Goal: Task Accomplishment & Management: Manage account settings

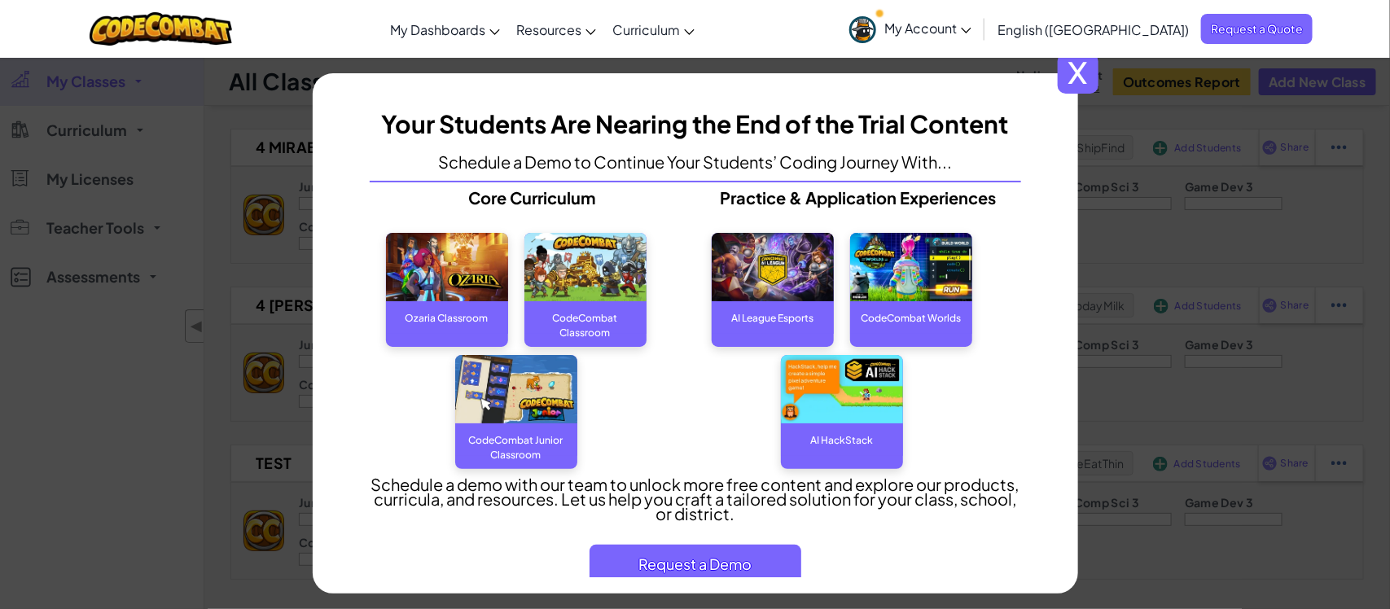
click at [1090, 64] on span "x" at bounding box center [1078, 73] width 41 height 41
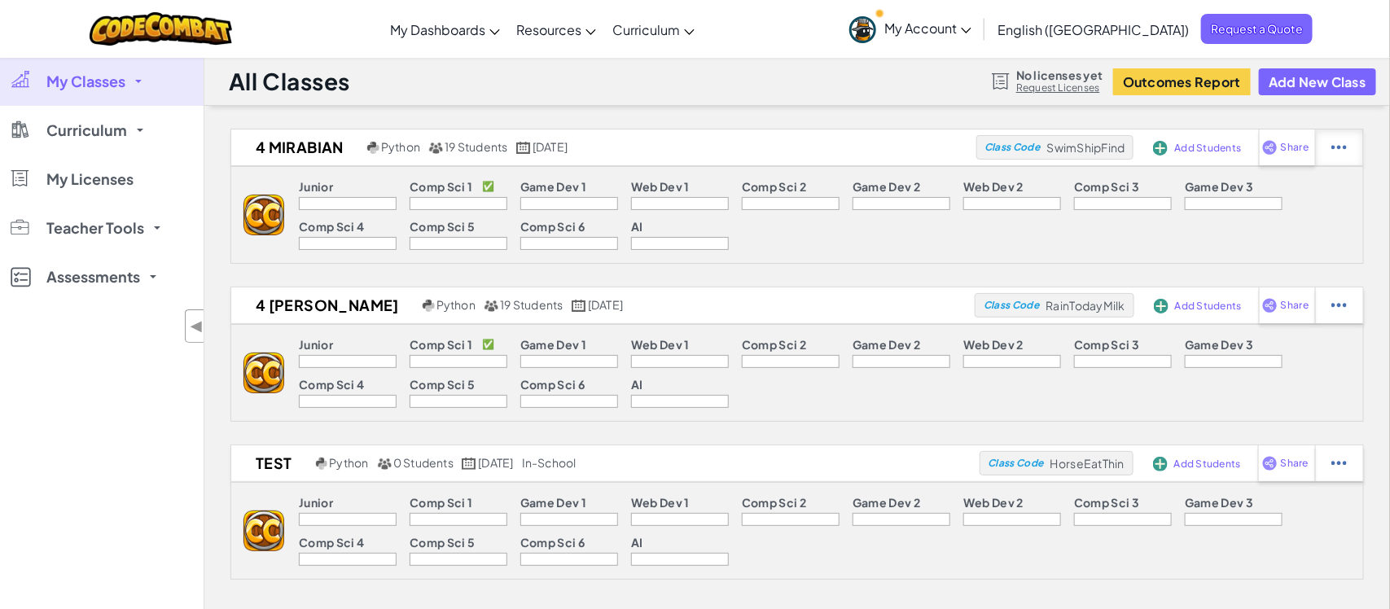
click at [1333, 159] on div at bounding box center [1339, 147] width 48 height 36
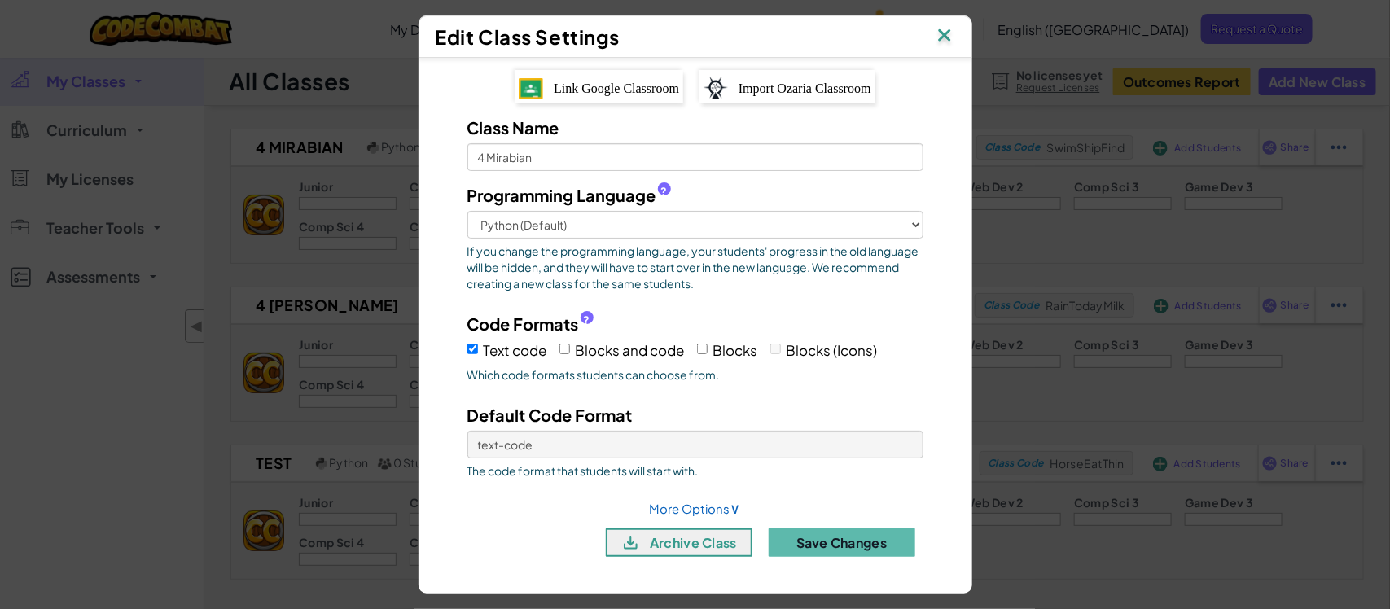
click at [949, 34] on img at bounding box center [944, 36] width 21 height 24
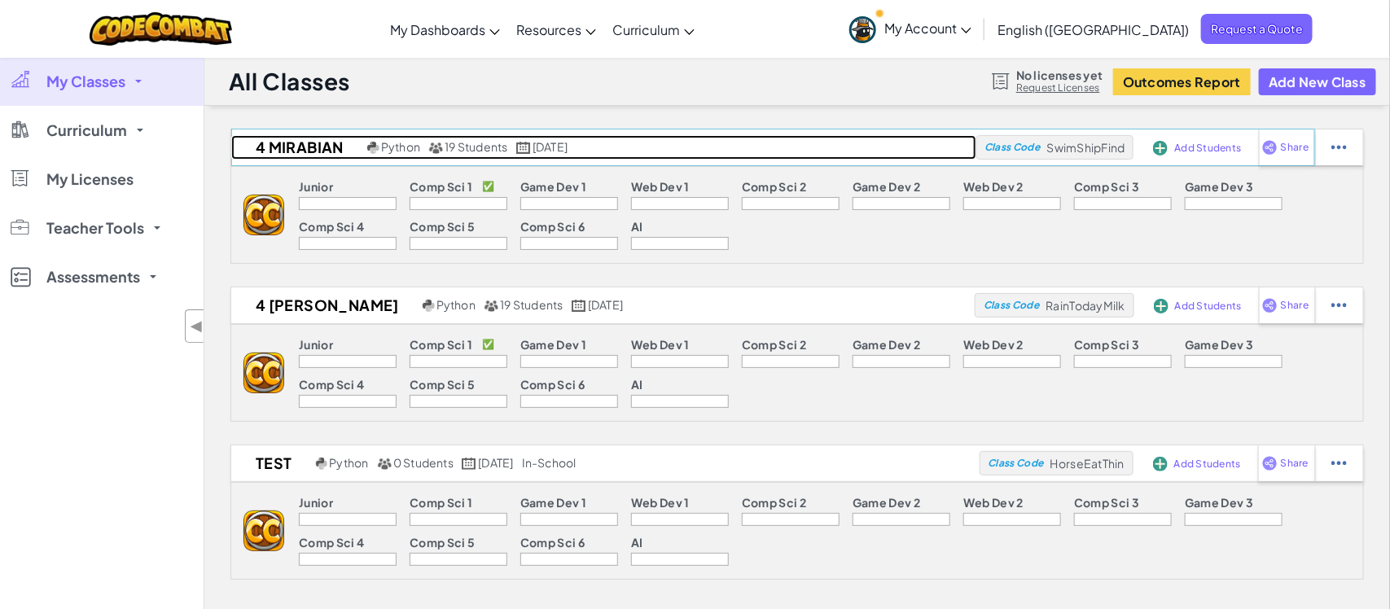
click at [454, 145] on span "19 Students" at bounding box center [477, 146] width 64 height 15
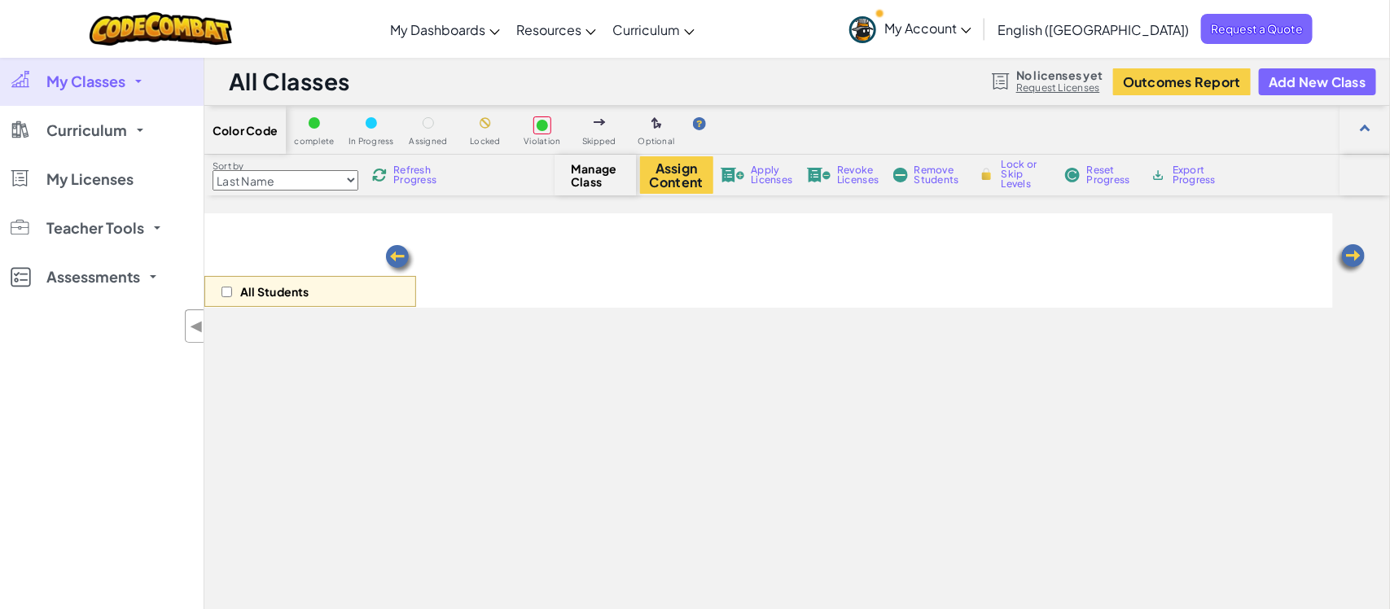
select select "560f1a9f22961295f9427742"
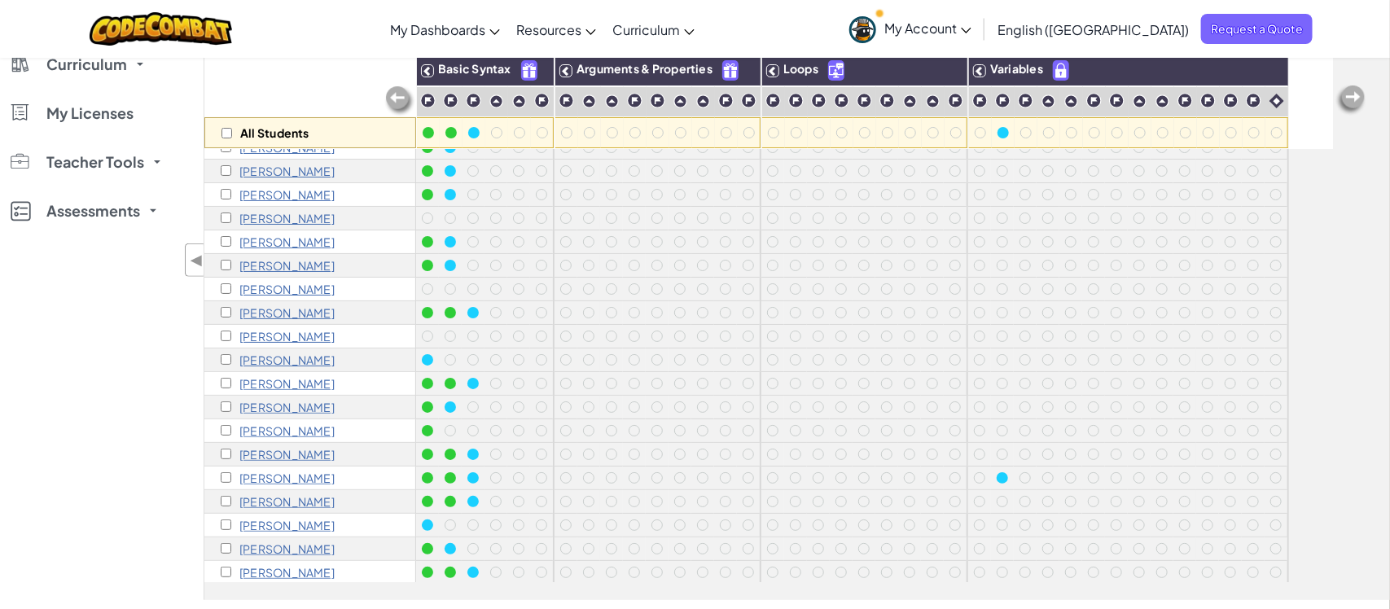
scroll to position [167, 0]
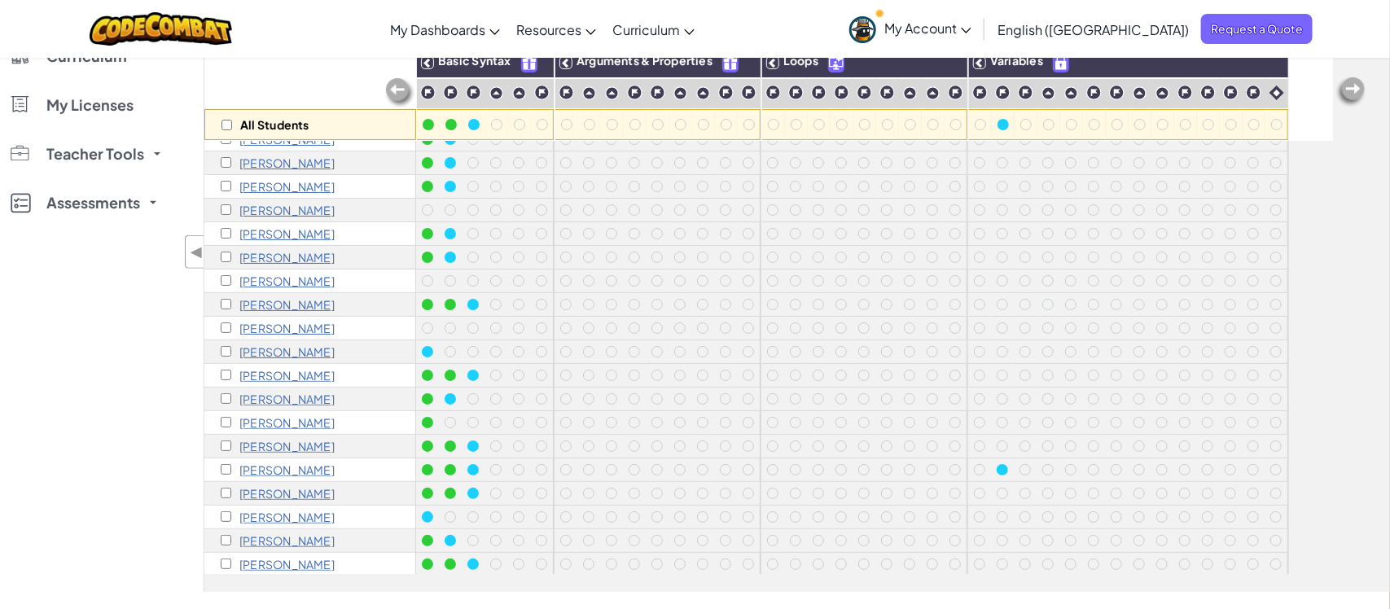
click at [299, 537] on p "[PERSON_NAME]" at bounding box center [286, 540] width 95 height 13
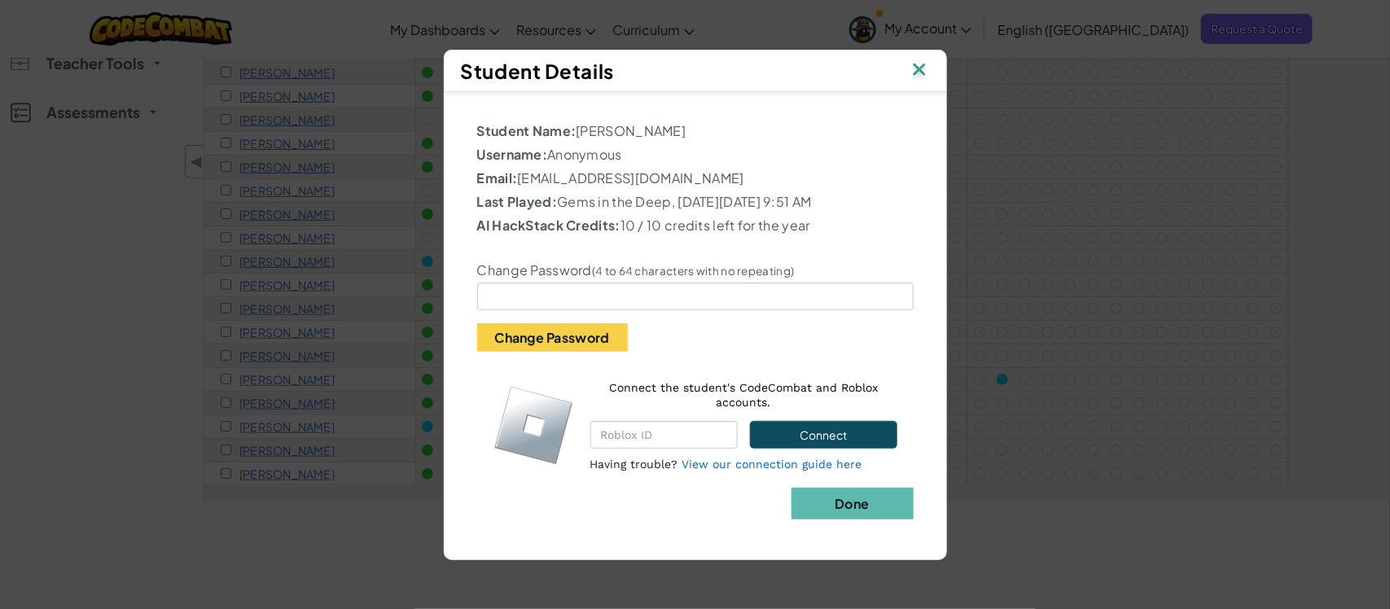
scroll to position [258, 0]
click at [854, 508] on b "Done" at bounding box center [852, 503] width 34 height 17
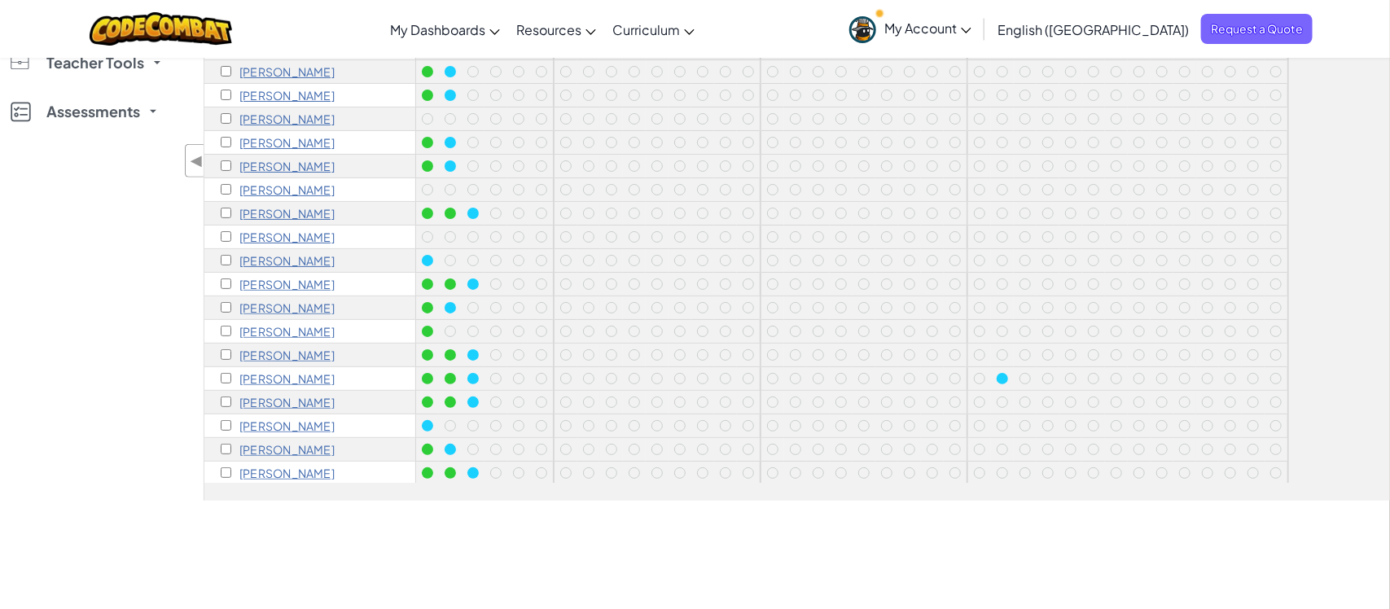
scroll to position [0, 0]
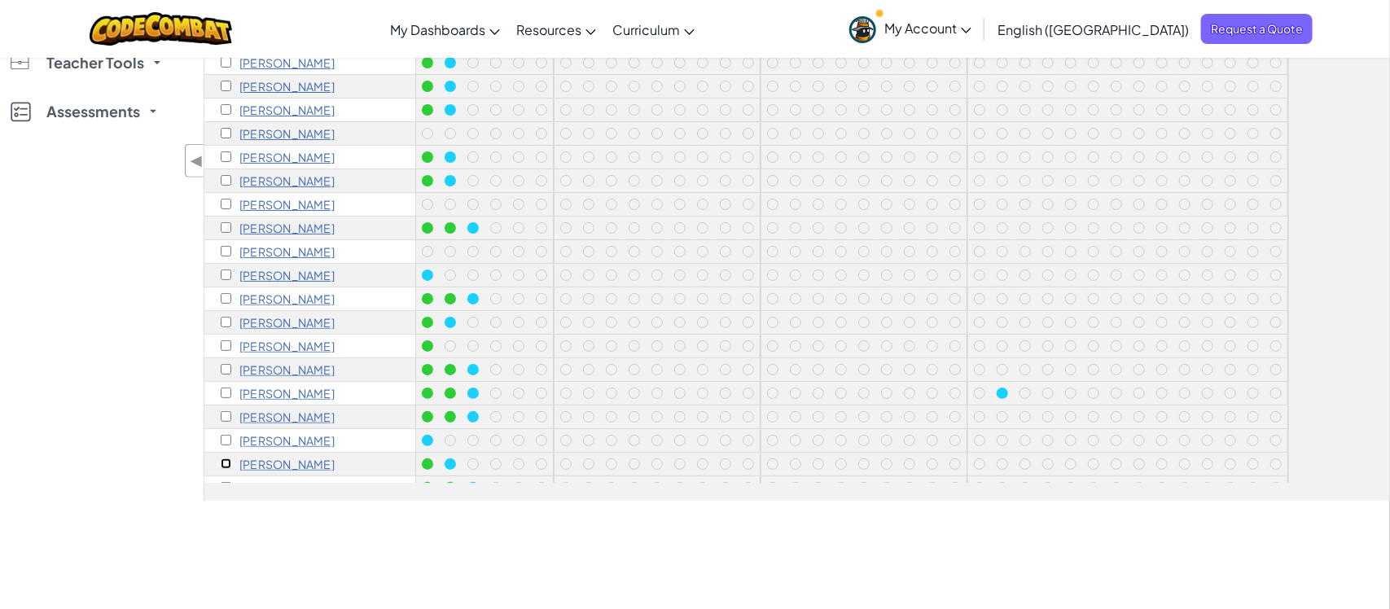
click at [226, 461] on input "checkbox" at bounding box center [226, 463] width 11 height 11
checkbox input "true"
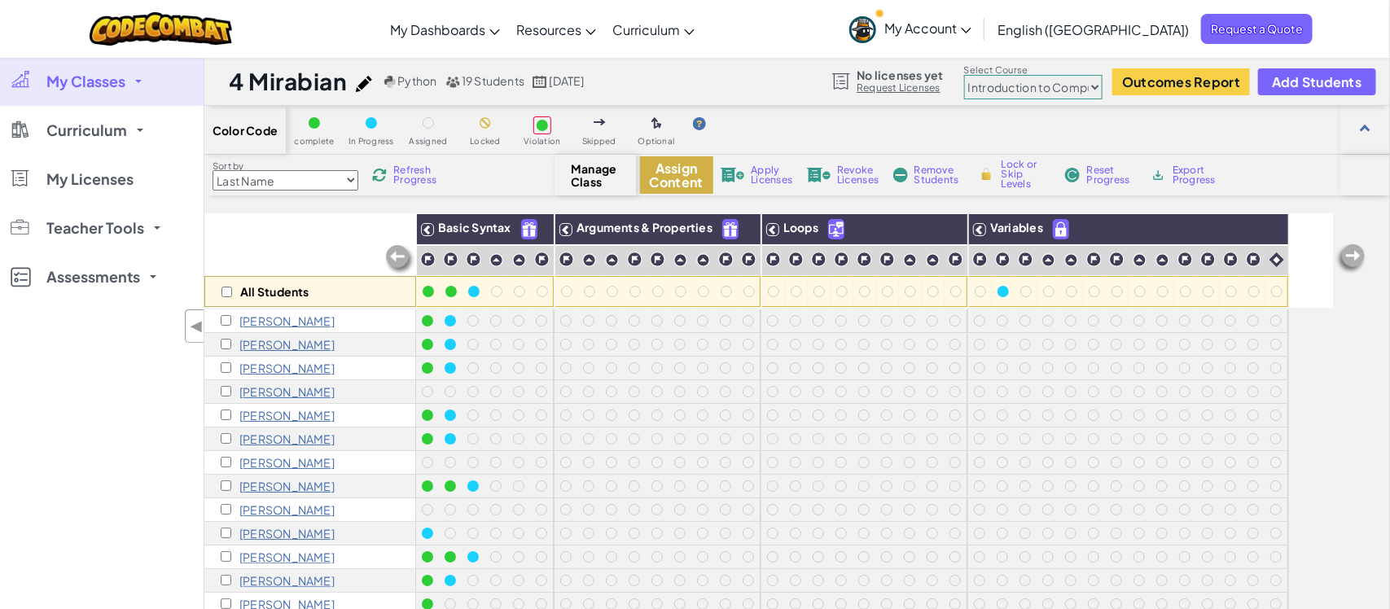
click at [699, 173] on button "Assign Content" at bounding box center [676, 174] width 73 height 37
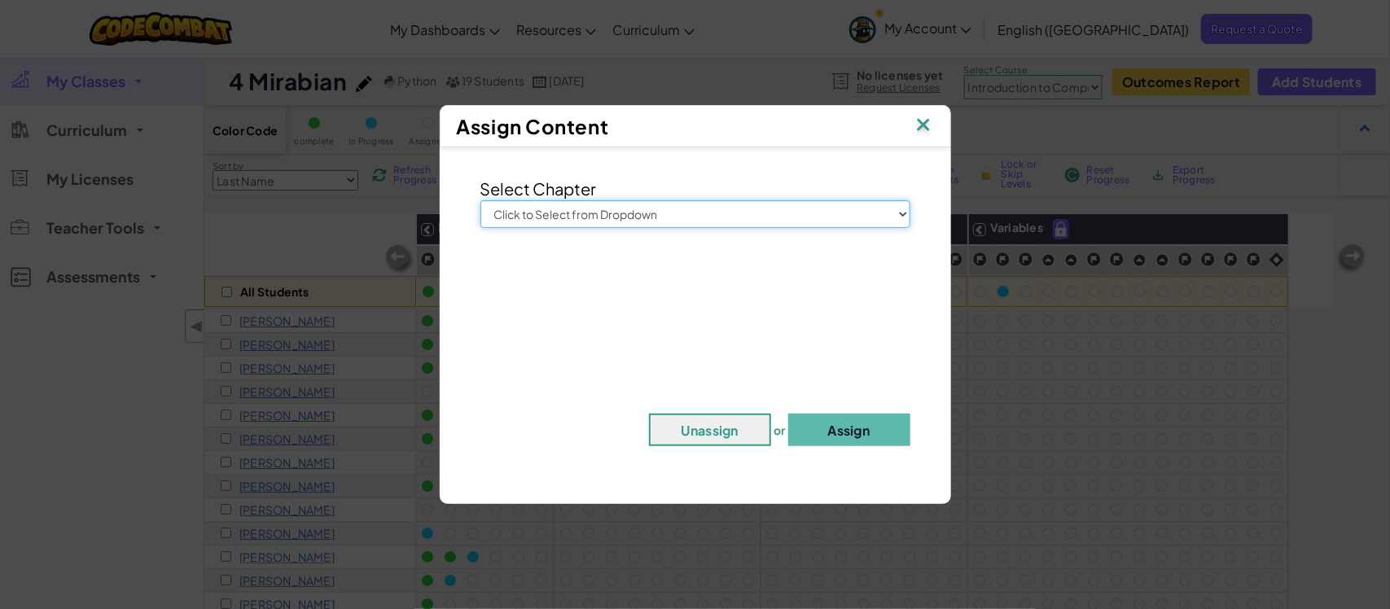
click at [685, 204] on select "Click to Select from Dropdown Junior Introduction to Computer Science Game Deve…" at bounding box center [695, 214] width 430 height 28
select select "Computer Science 2"
click at [480, 200] on select "Click to Select from Dropdown Junior Introduction to Computer Science Game Deve…" at bounding box center [695, 214] width 430 height 28
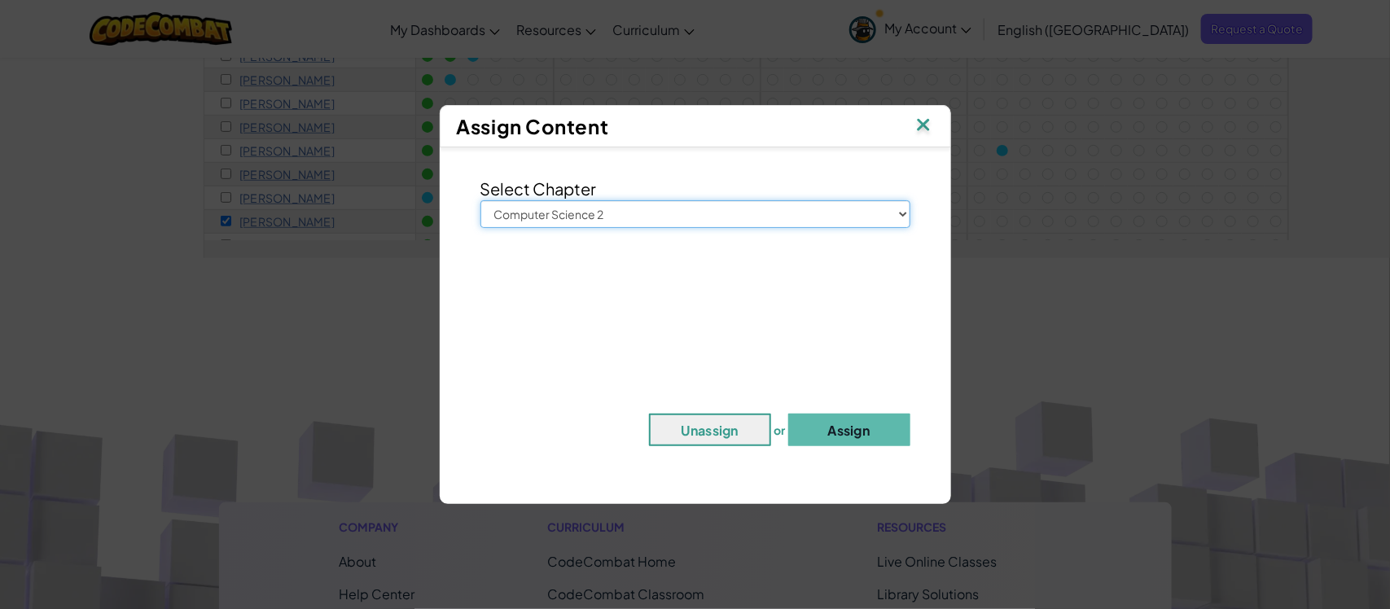
scroll to position [503, 0]
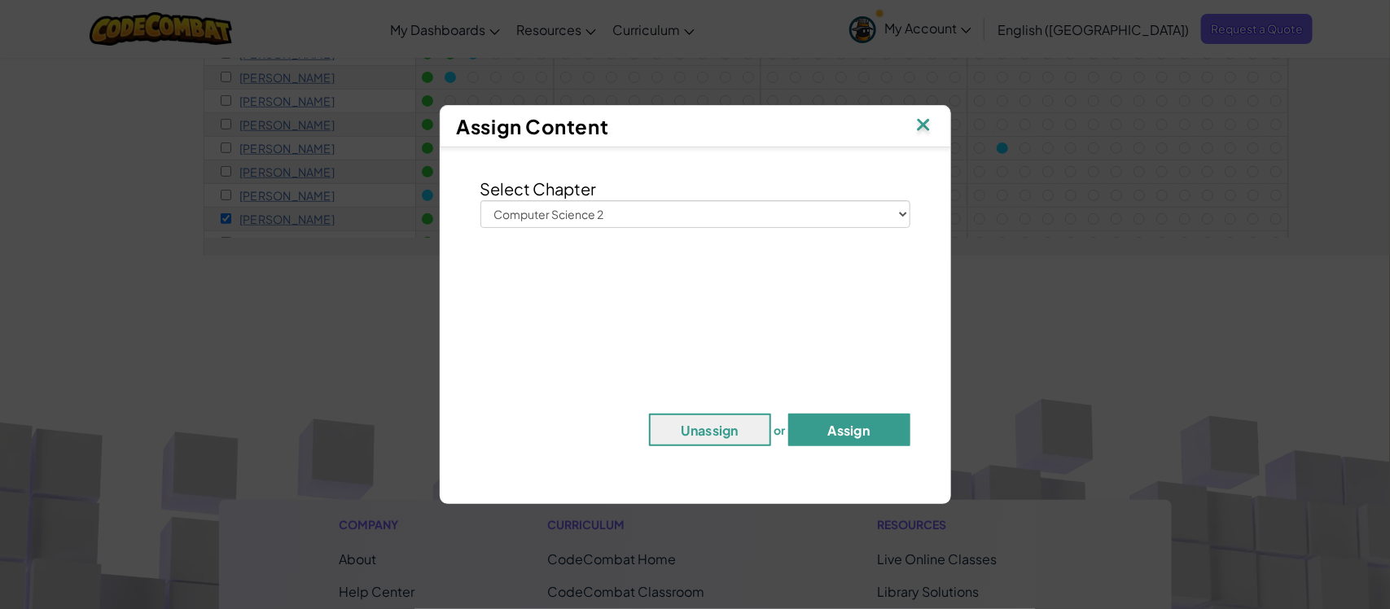
click at [905, 428] on button "Assign" at bounding box center [849, 430] width 122 height 33
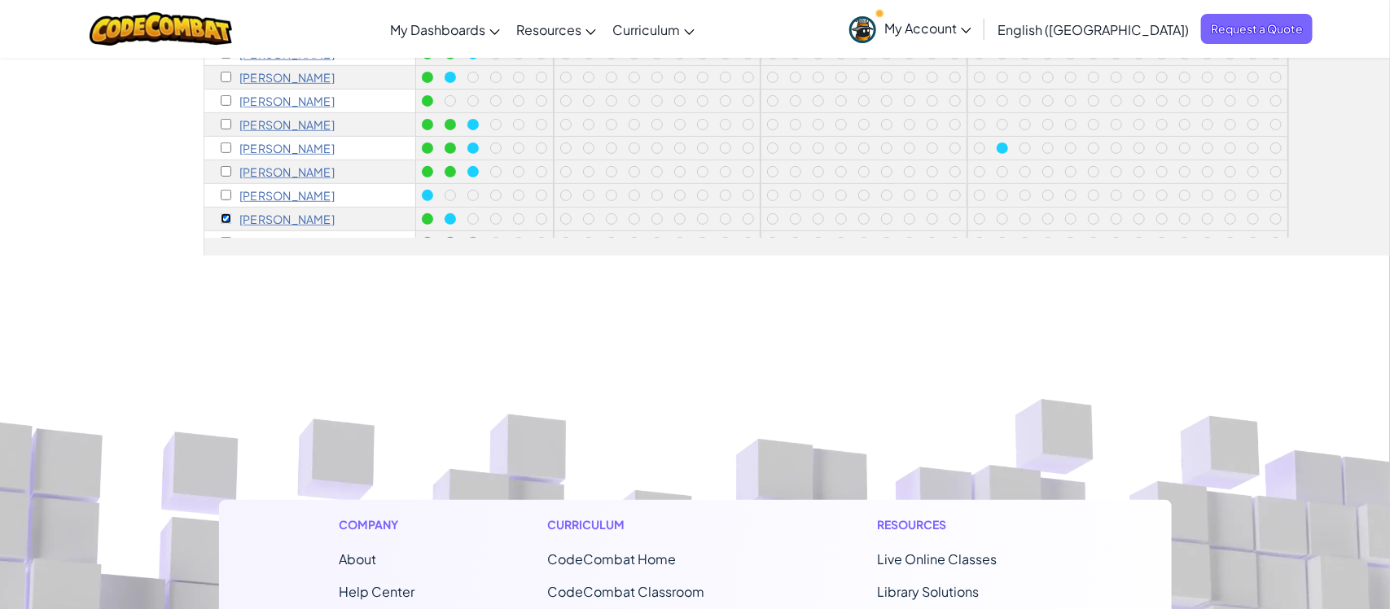
click at [224, 213] on input "checkbox" at bounding box center [226, 218] width 11 height 11
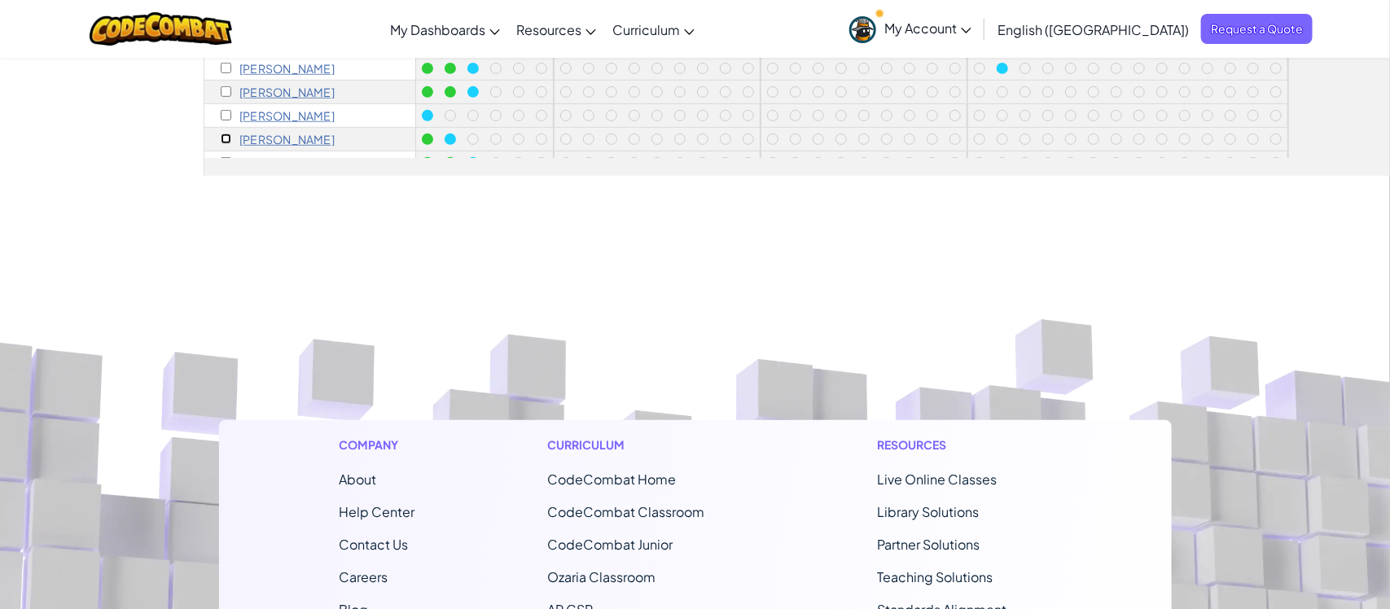
scroll to position [591, 0]
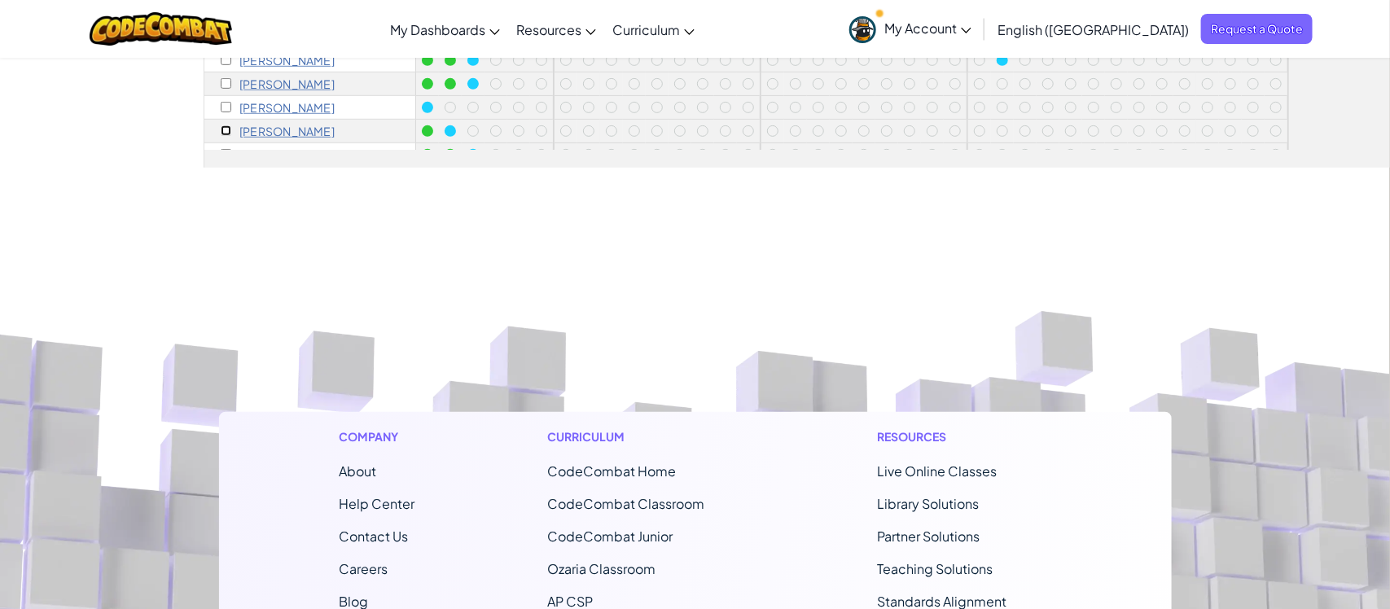
click at [226, 129] on input "checkbox" at bounding box center [226, 130] width 11 height 11
checkbox input "true"
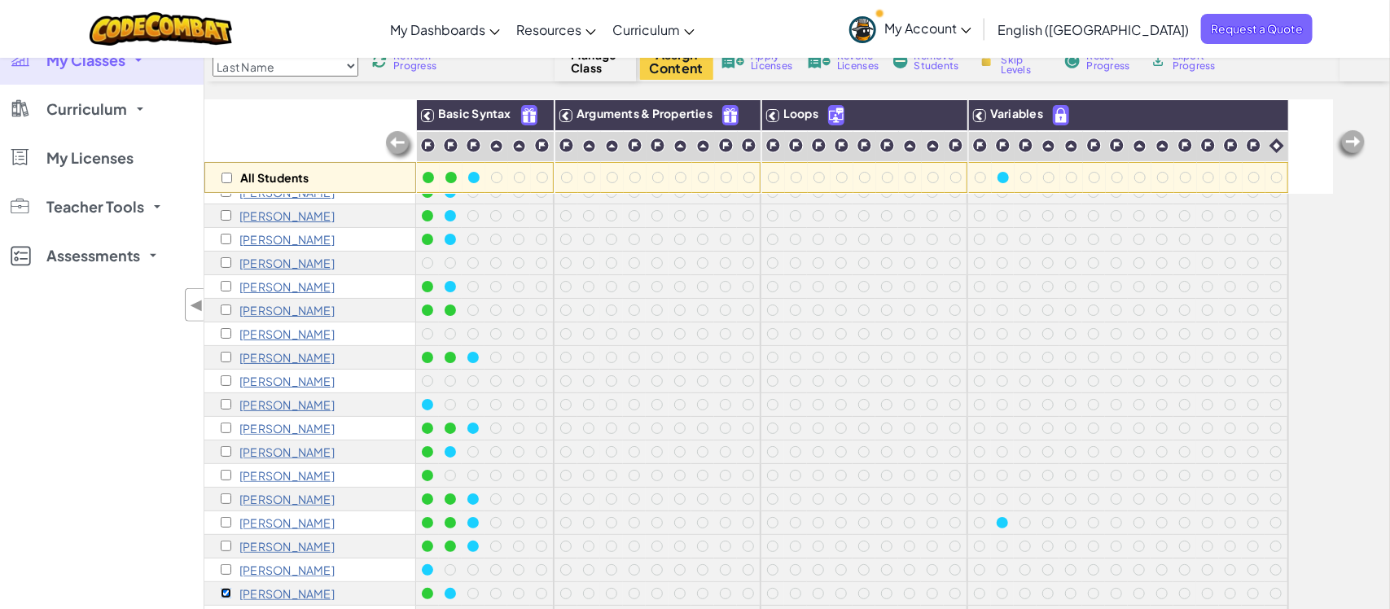
scroll to position [201, 0]
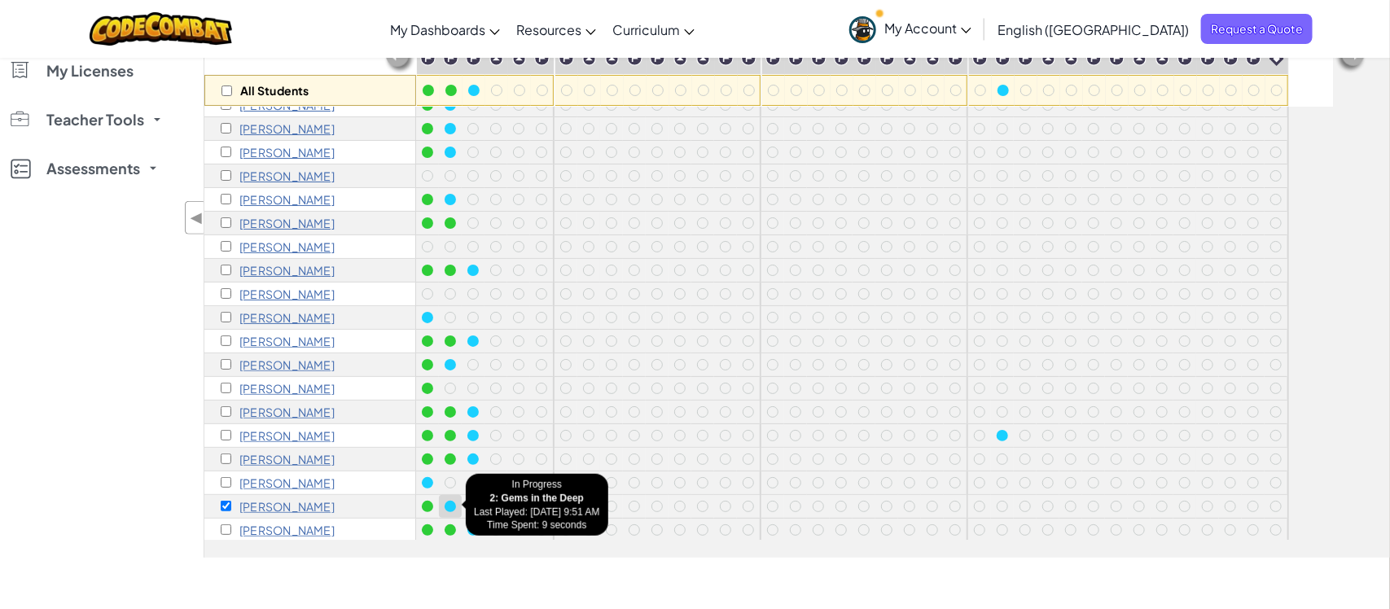
click at [446, 506] on div at bounding box center [450, 506] width 11 height 11
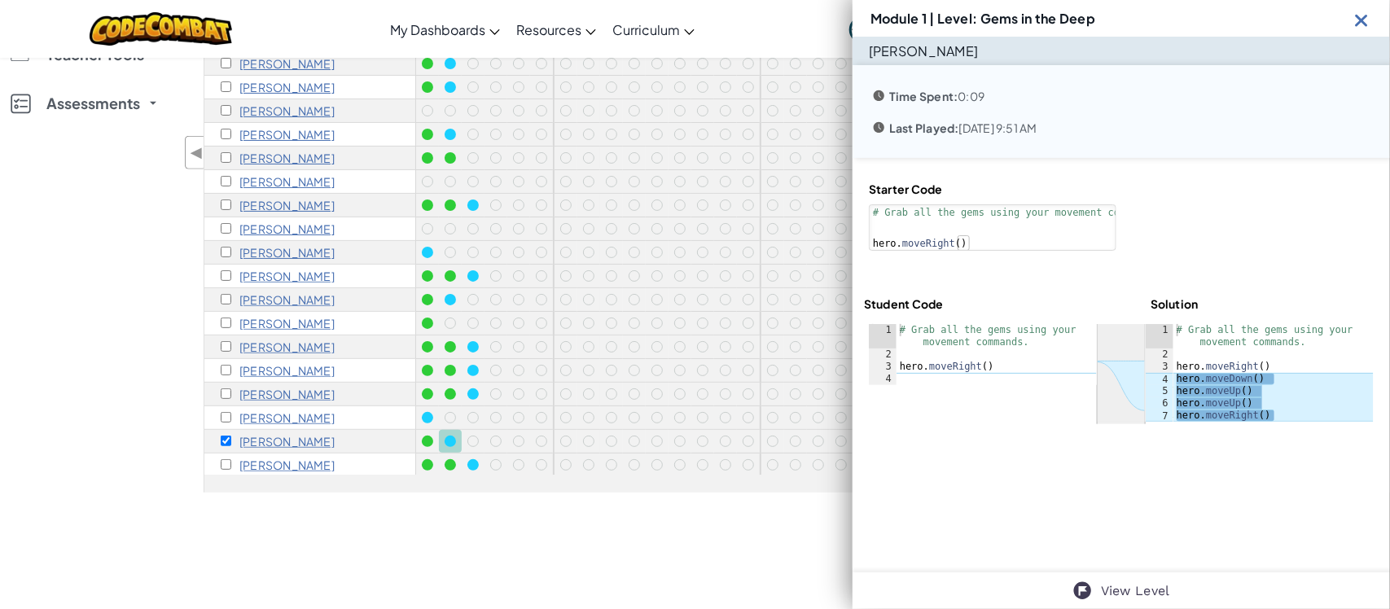
scroll to position [265, 0]
click at [1360, 21] on img at bounding box center [1362, 20] width 20 height 20
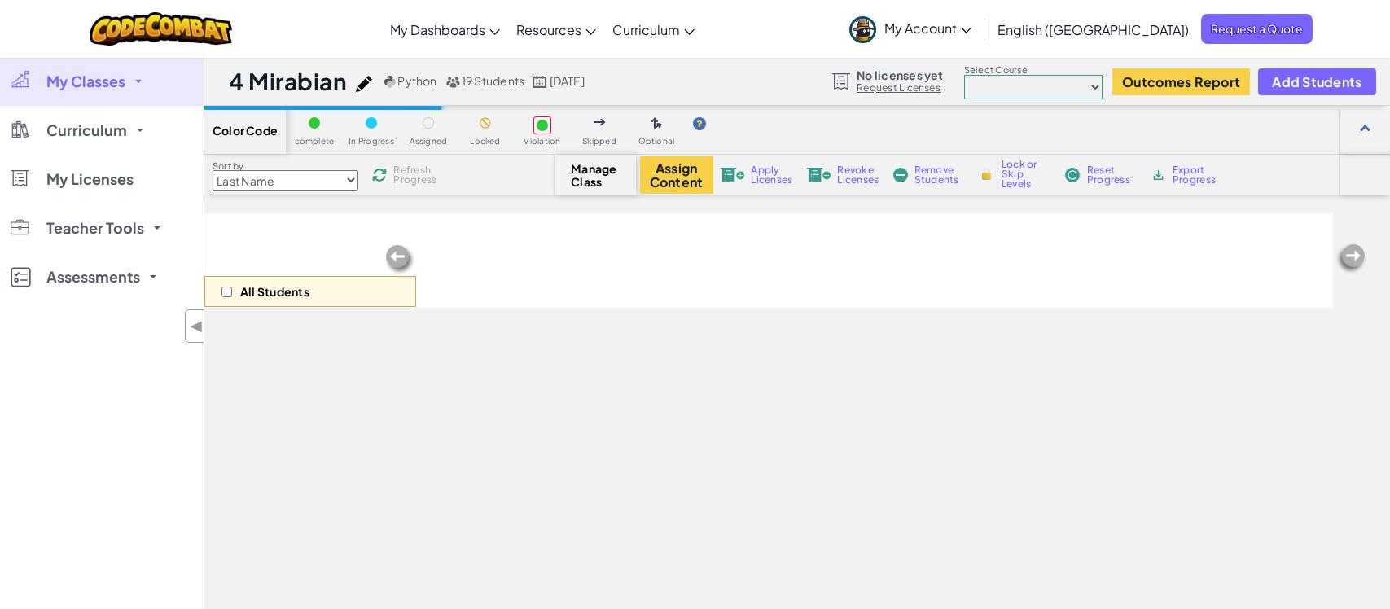
scroll to position [265, 0]
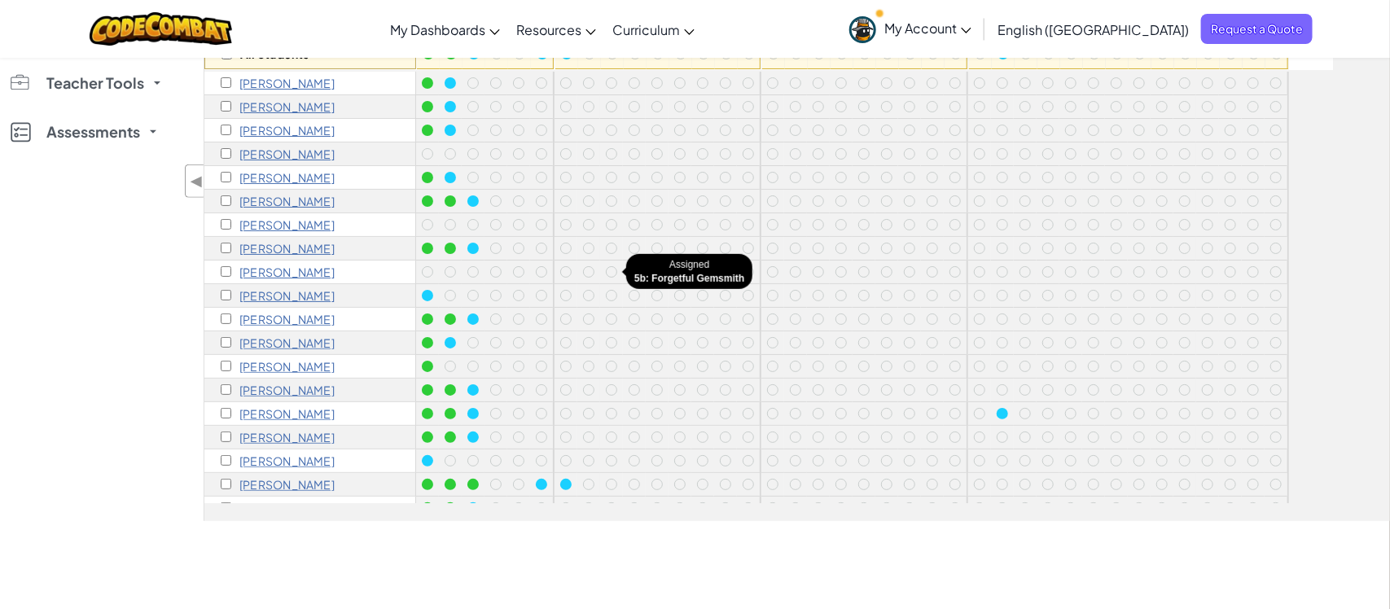
scroll to position [15, 0]
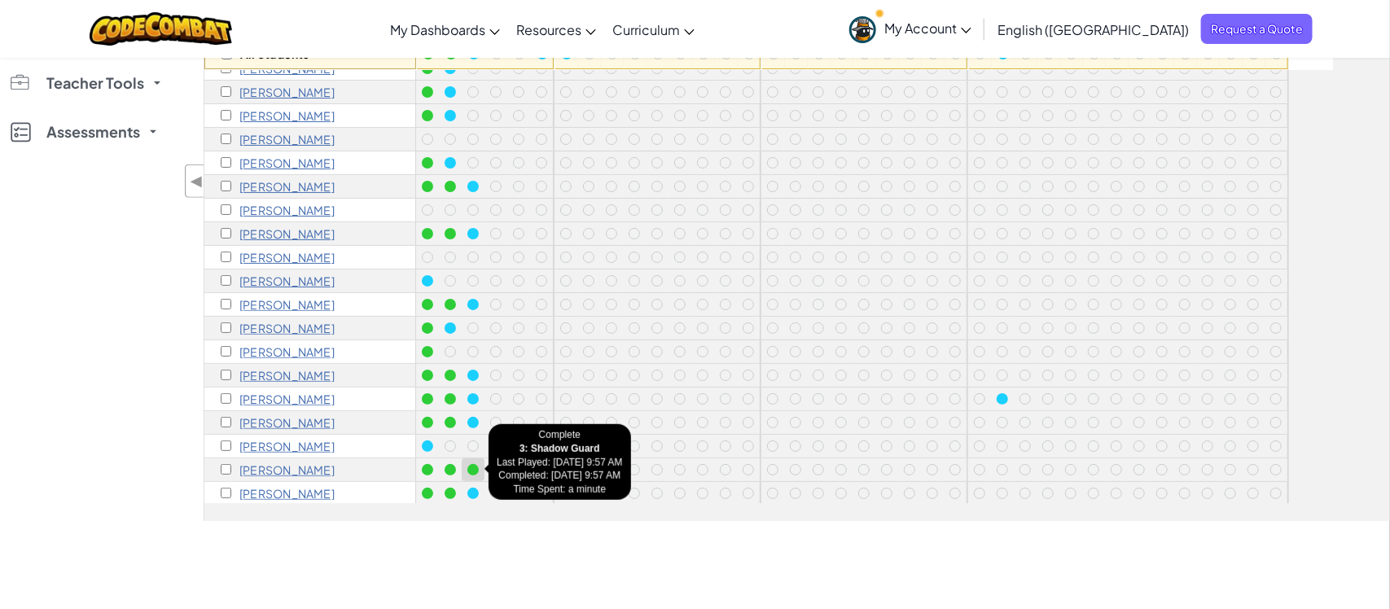
click at [467, 471] on div at bounding box center [473, 470] width 18 height 18
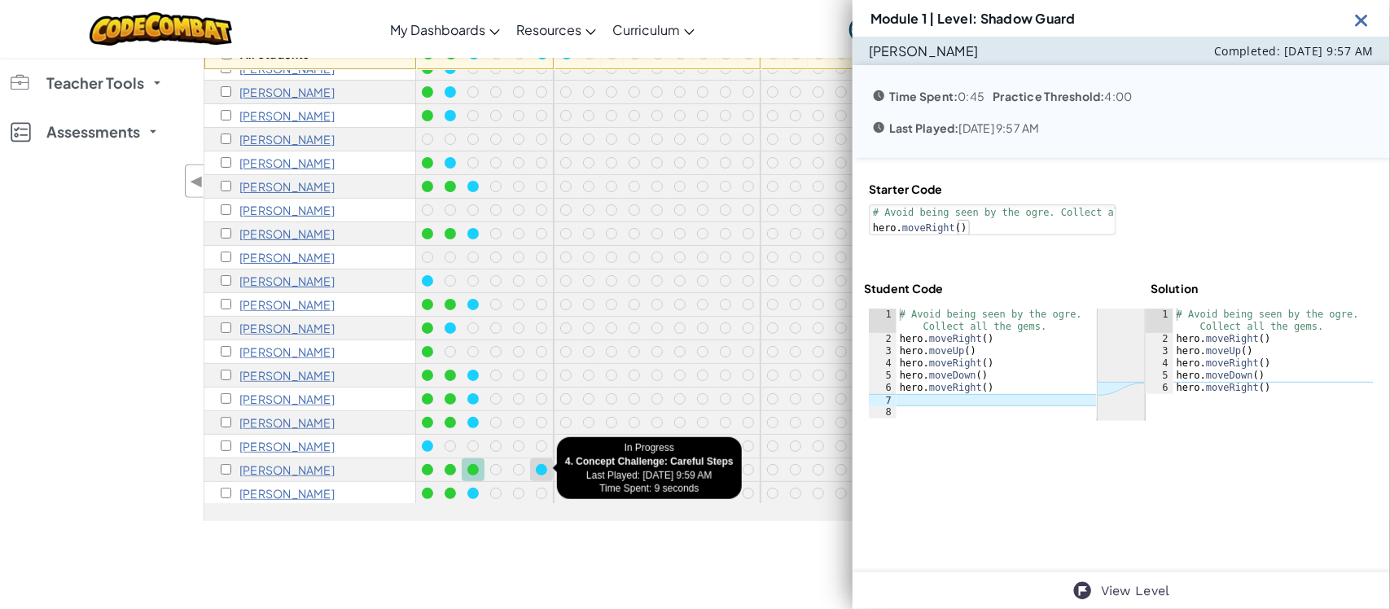
click at [544, 472] on div at bounding box center [542, 470] width 18 height 18
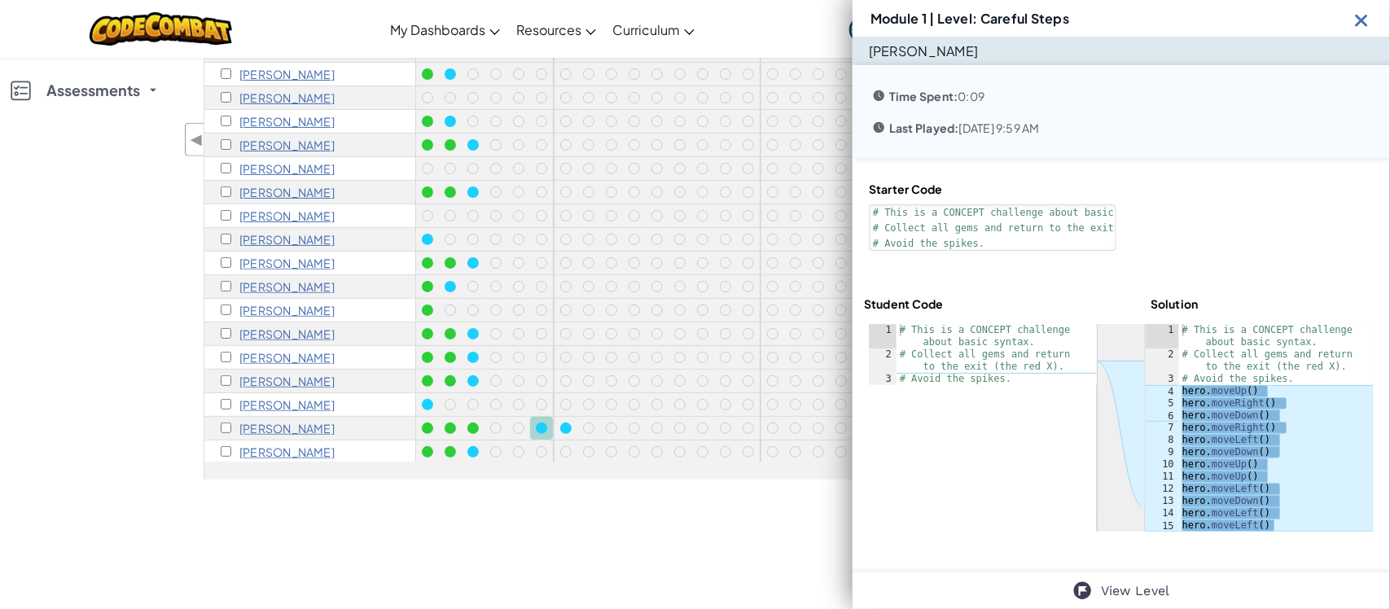
scroll to position [283, 0]
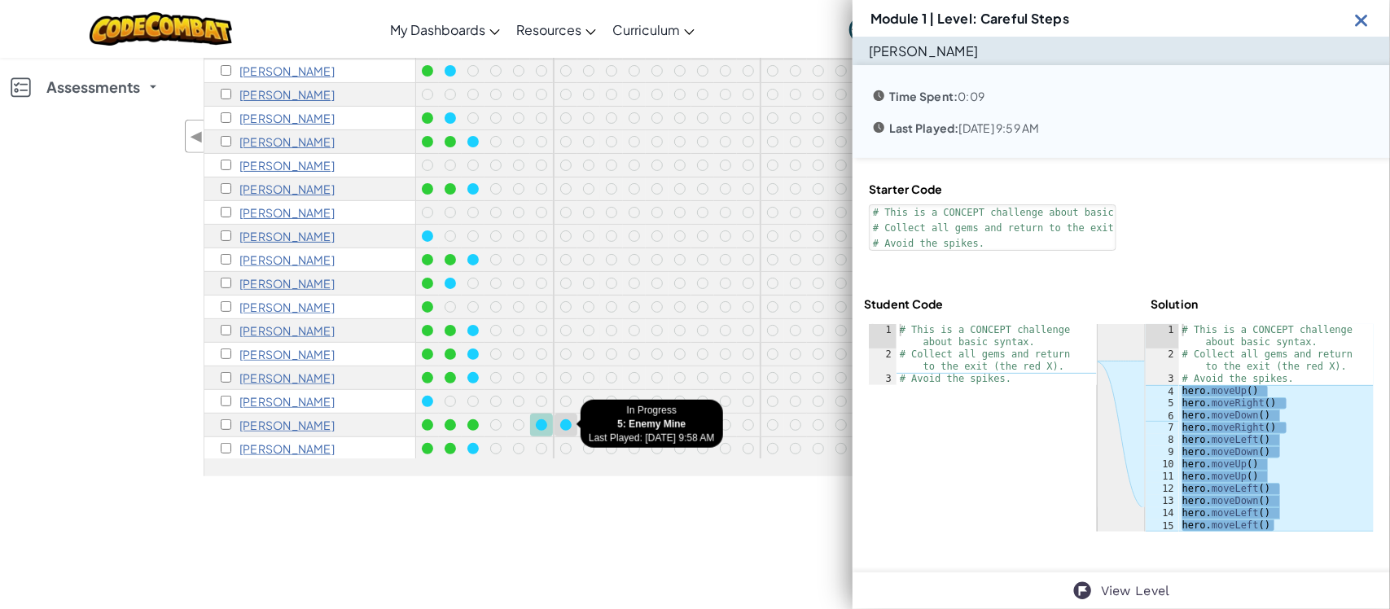
click at [566, 426] on div at bounding box center [565, 424] width 11 height 11
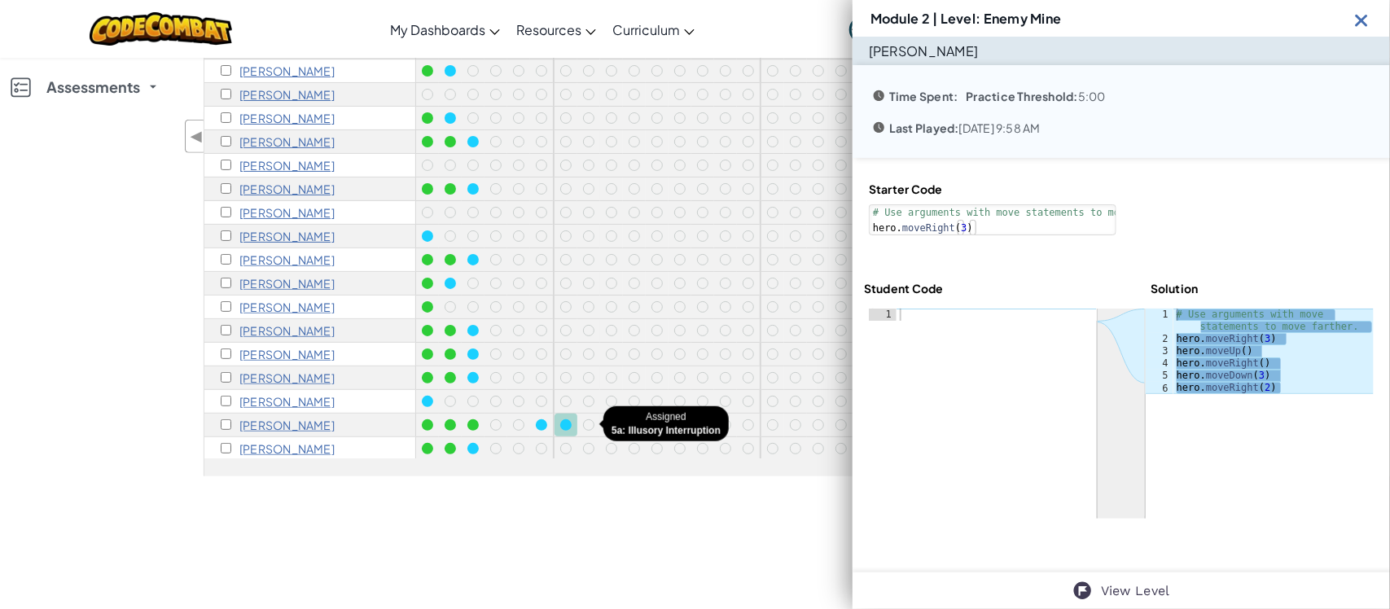
click at [585, 422] on div at bounding box center [588, 424] width 11 height 11
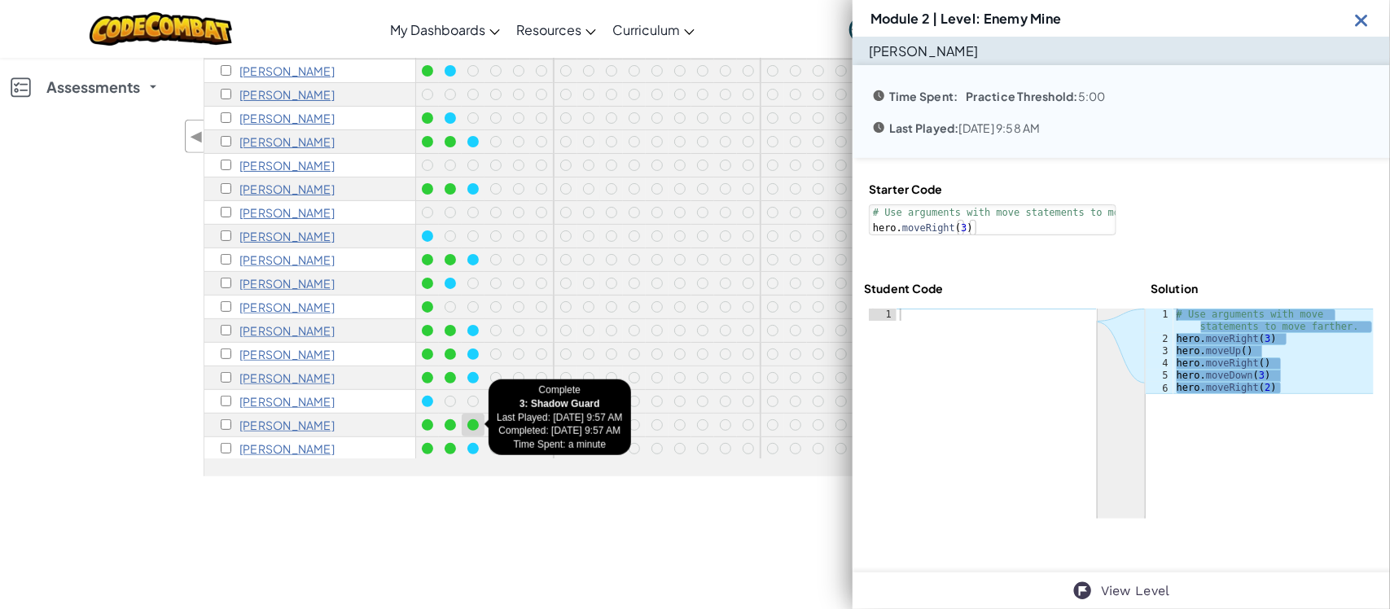
click at [471, 427] on div at bounding box center [472, 424] width 11 height 11
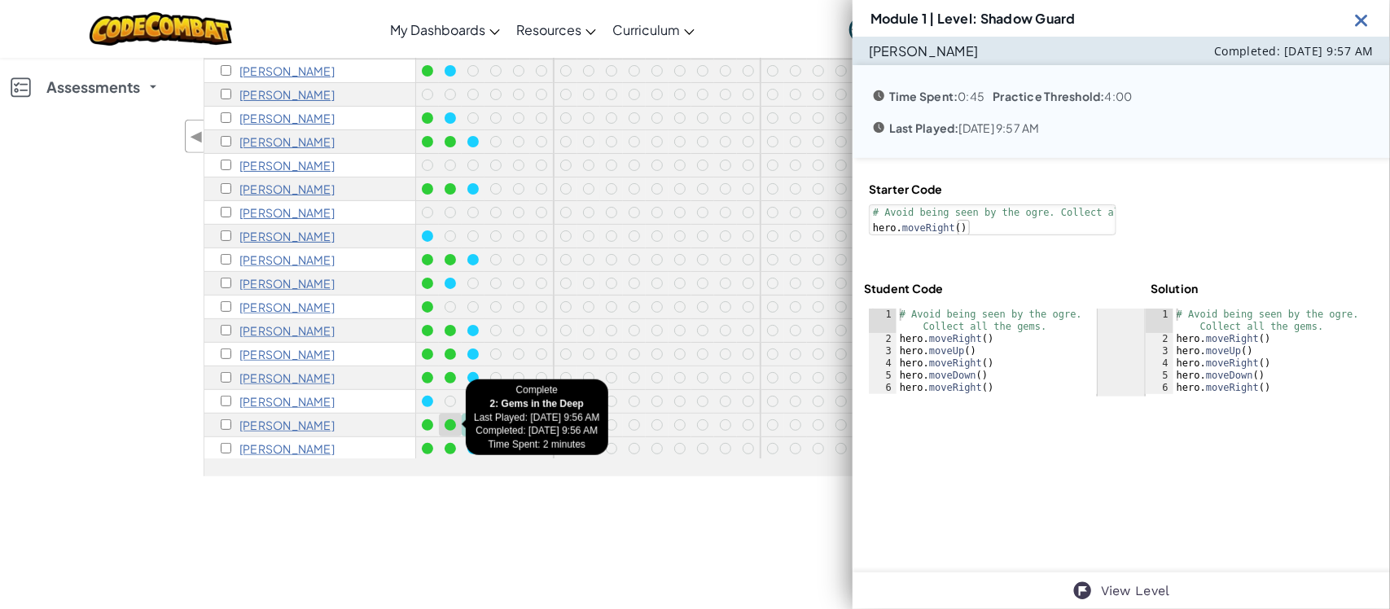
click at [446, 425] on div at bounding box center [450, 424] width 11 height 11
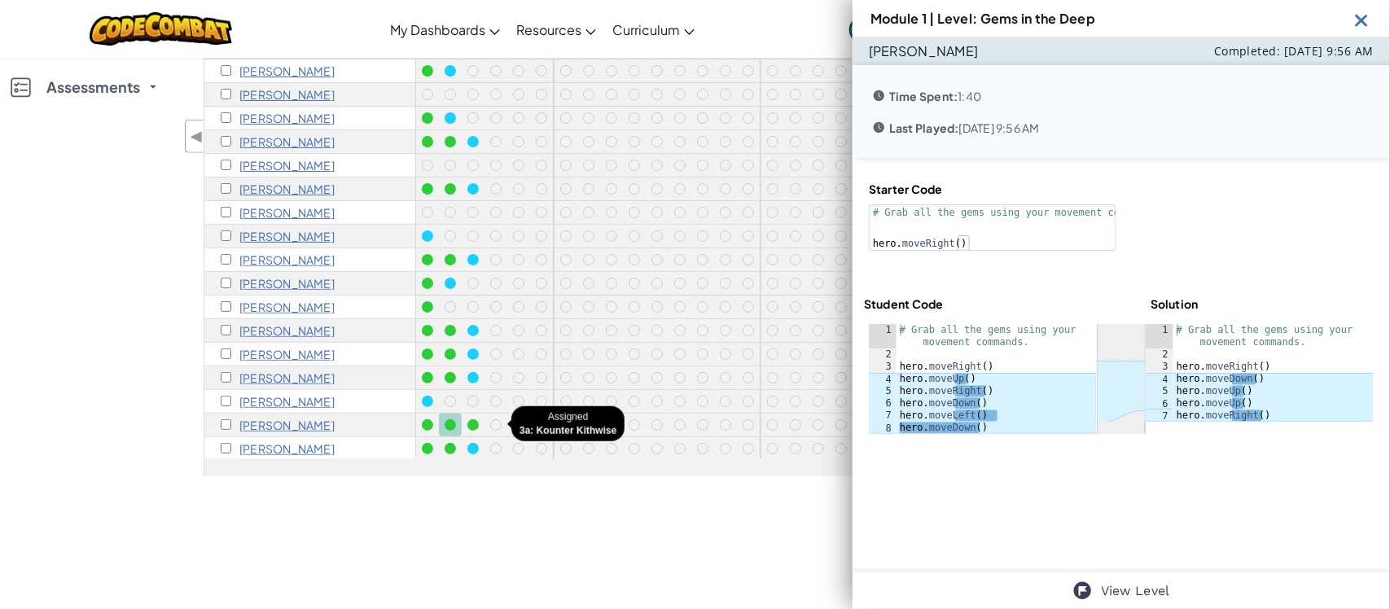
click at [495, 426] on div at bounding box center [495, 424] width 11 height 11
click at [493, 420] on div at bounding box center [495, 424] width 11 height 11
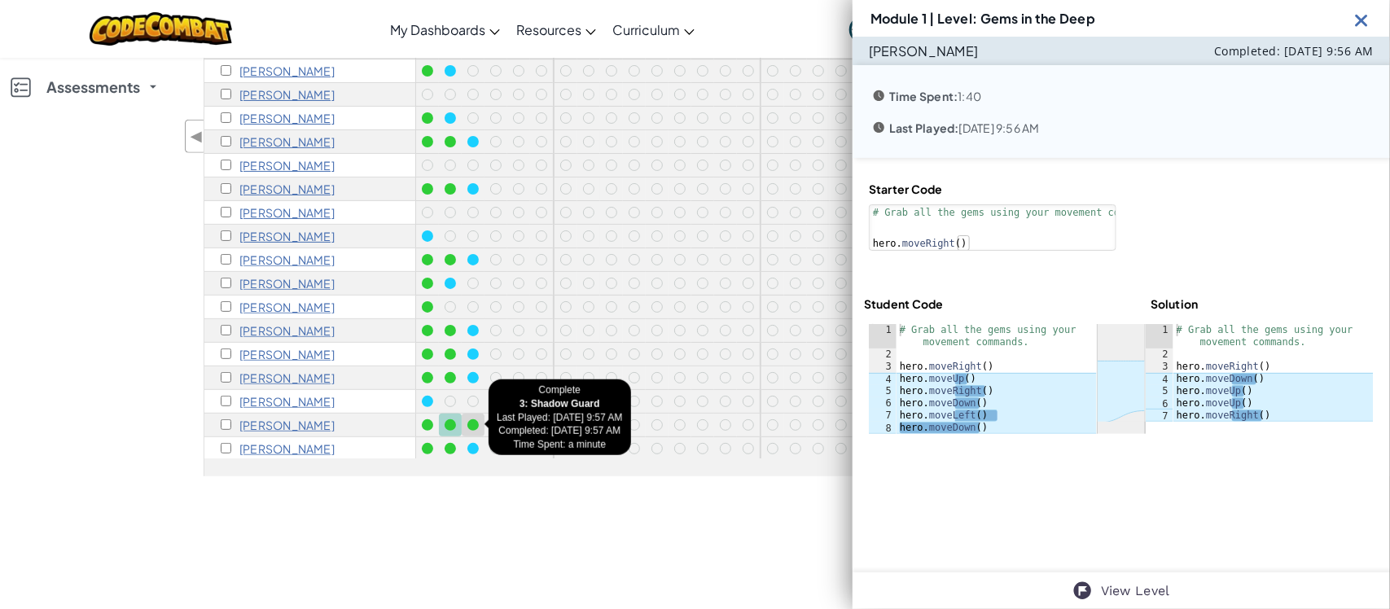
click at [477, 420] on div at bounding box center [472, 424] width 11 height 11
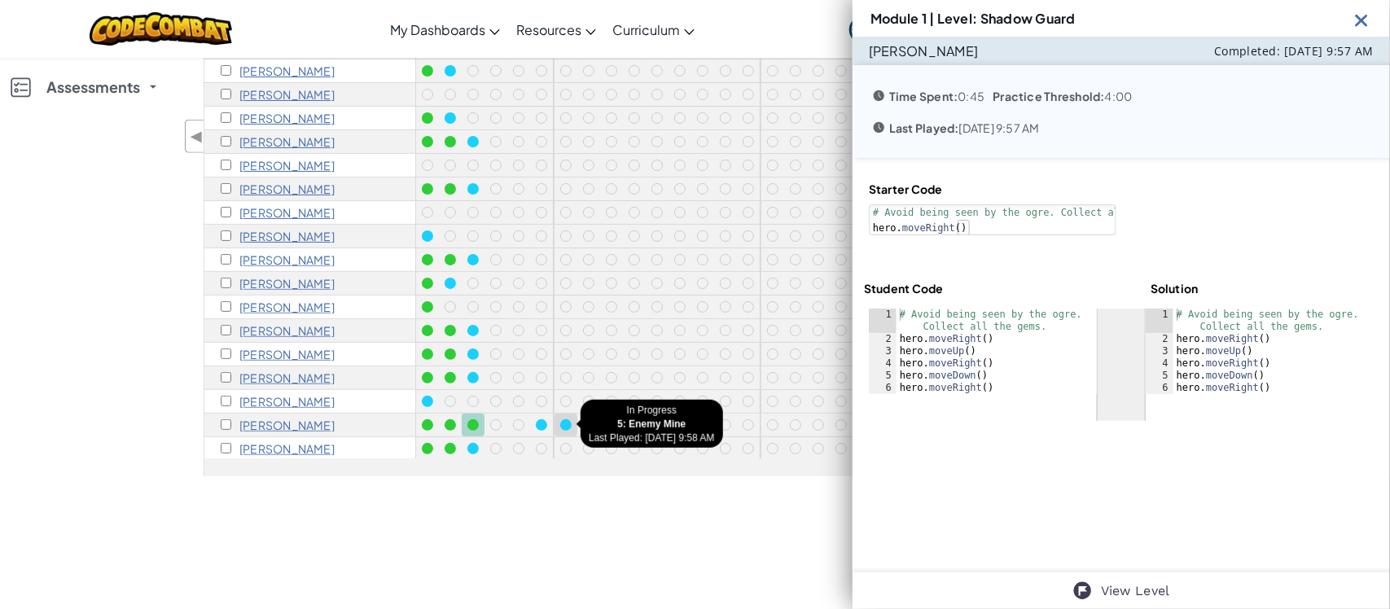
click at [571, 423] on div at bounding box center [565, 424] width 11 height 11
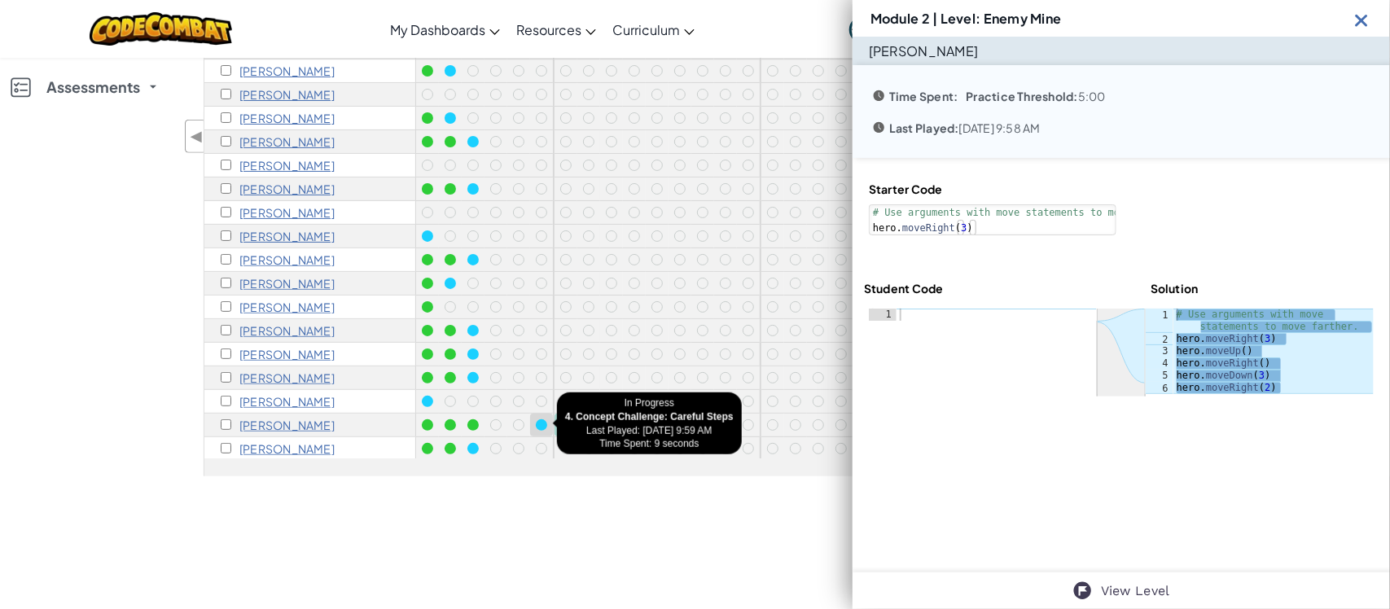
click at [540, 427] on div at bounding box center [541, 424] width 11 height 11
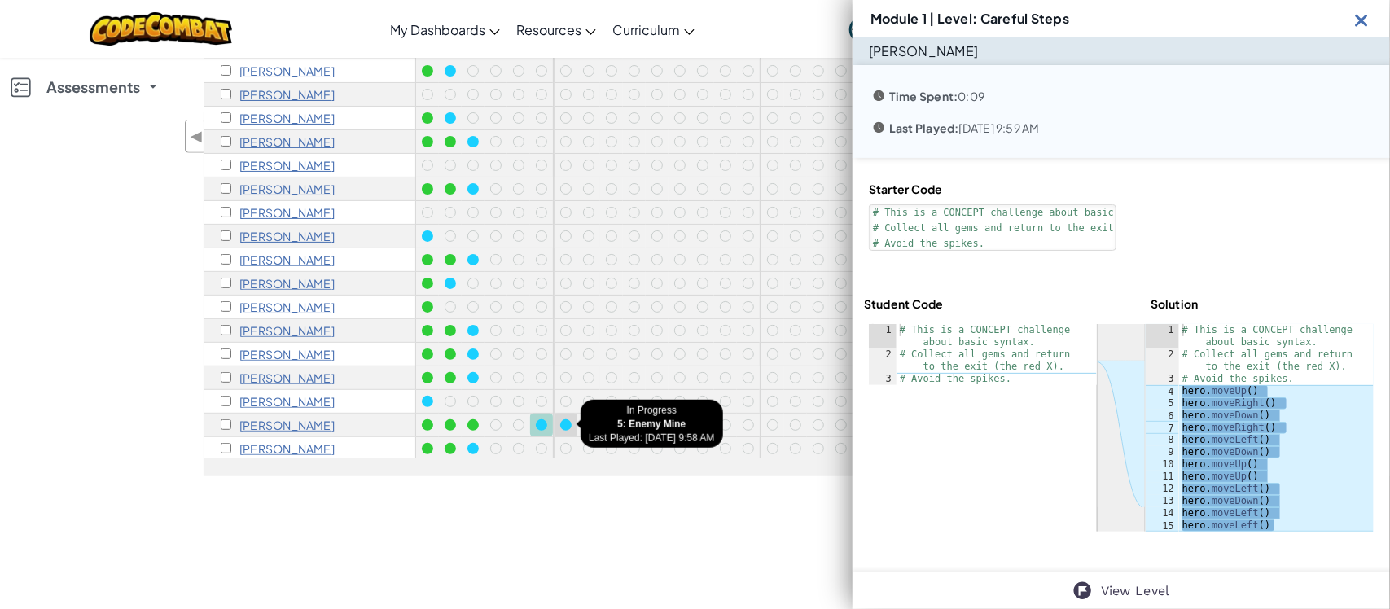
click at [560, 423] on div at bounding box center [565, 424] width 11 height 11
